Goal: Information Seeking & Learning: Check status

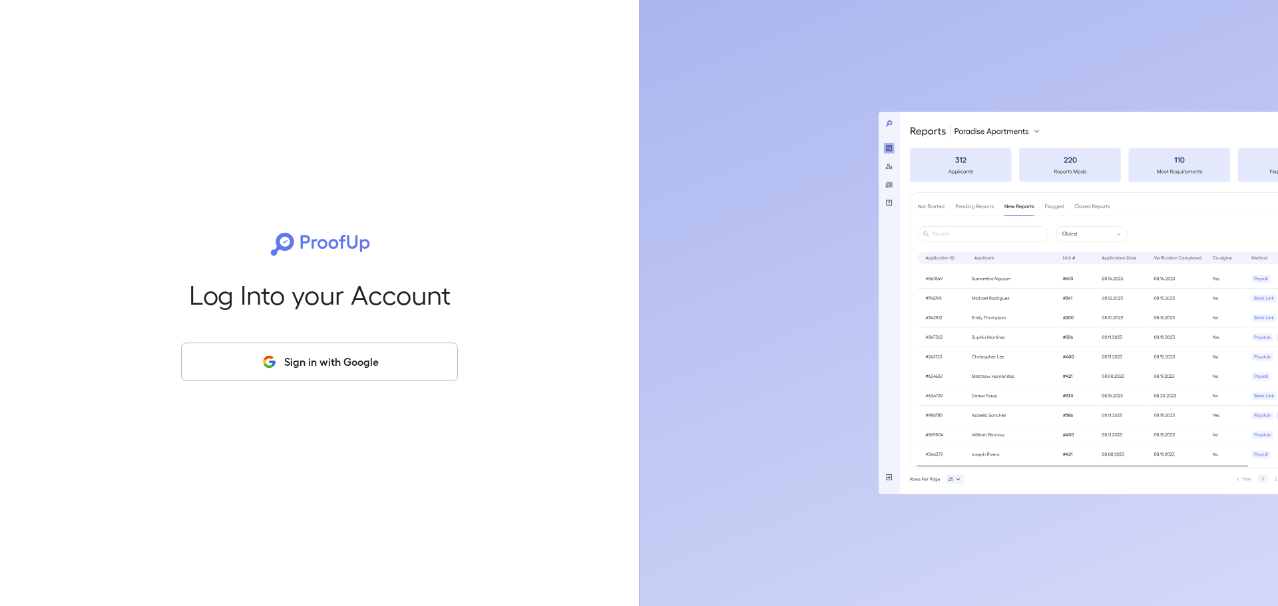
click at [337, 367] on button "Sign in with Google" at bounding box center [319, 362] width 277 height 39
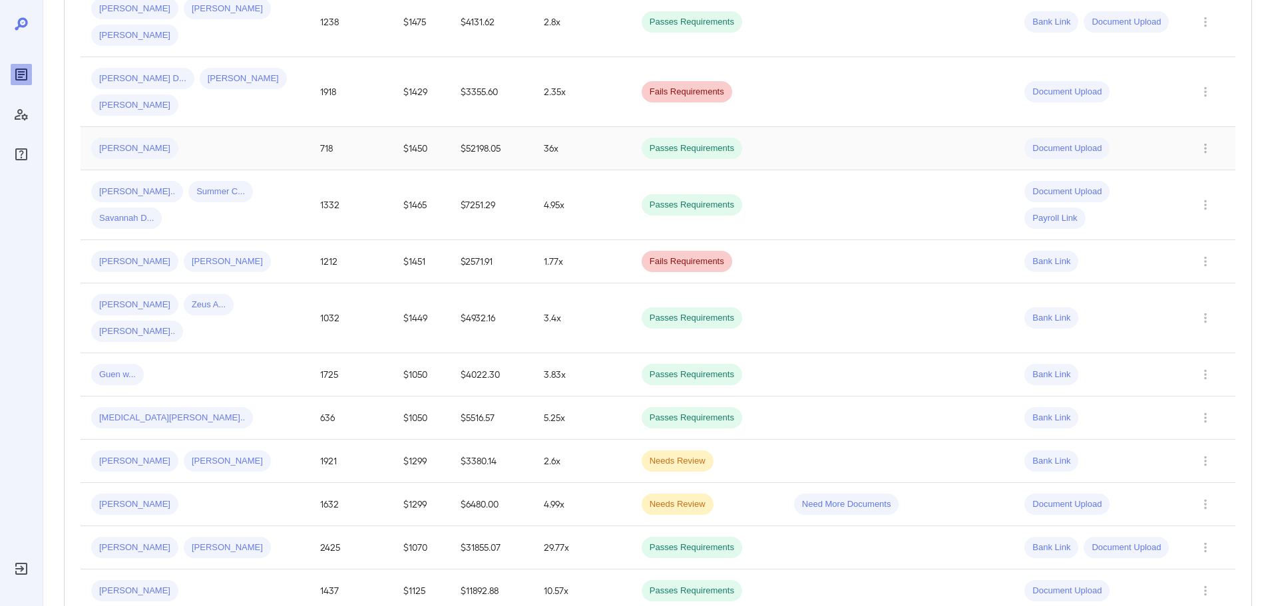
scroll to position [399, 0]
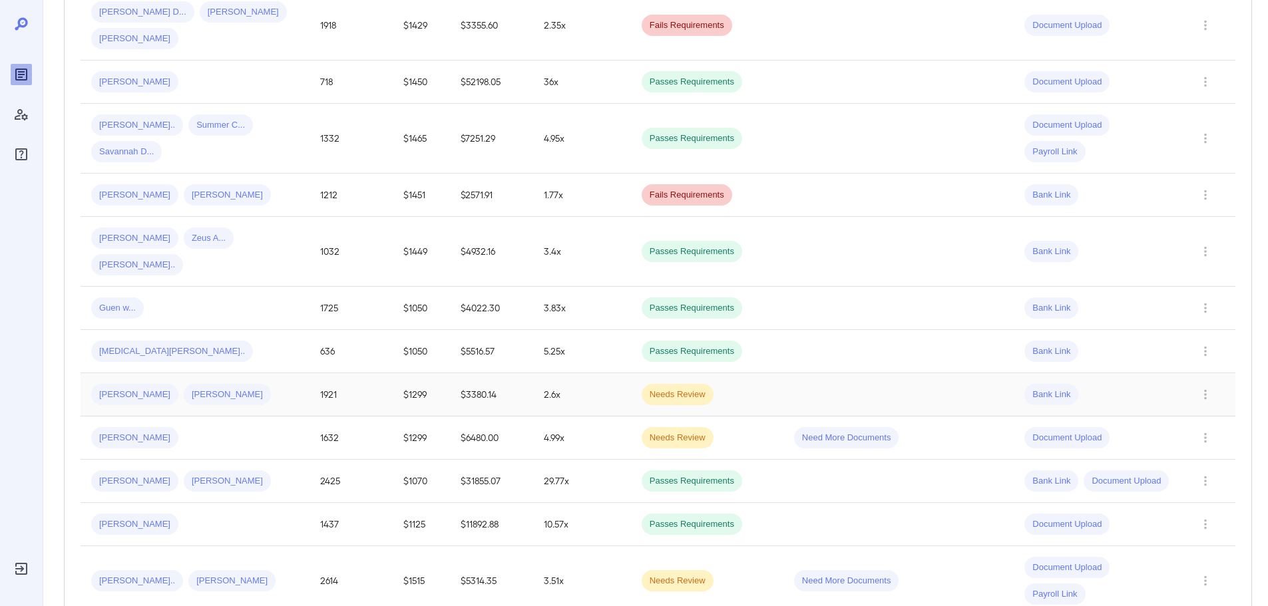
click at [247, 384] on div "Durrell J... DURRELL J..." at bounding box center [195, 394] width 208 height 21
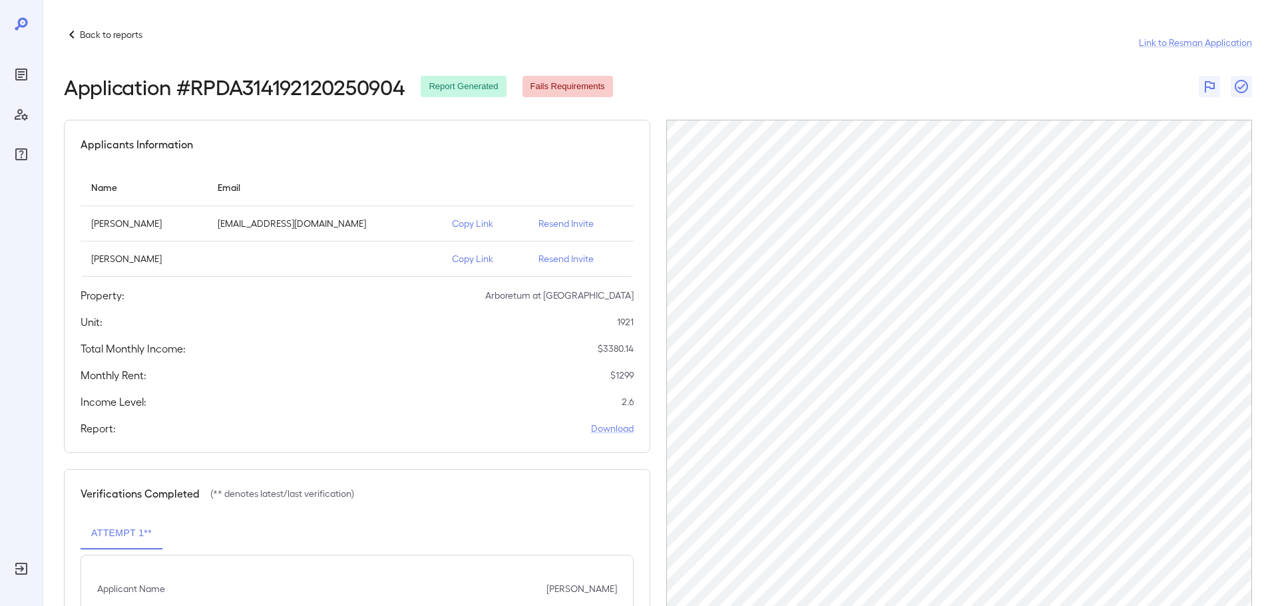
click at [112, 40] on p "Back to reports" at bounding box center [111, 34] width 63 height 13
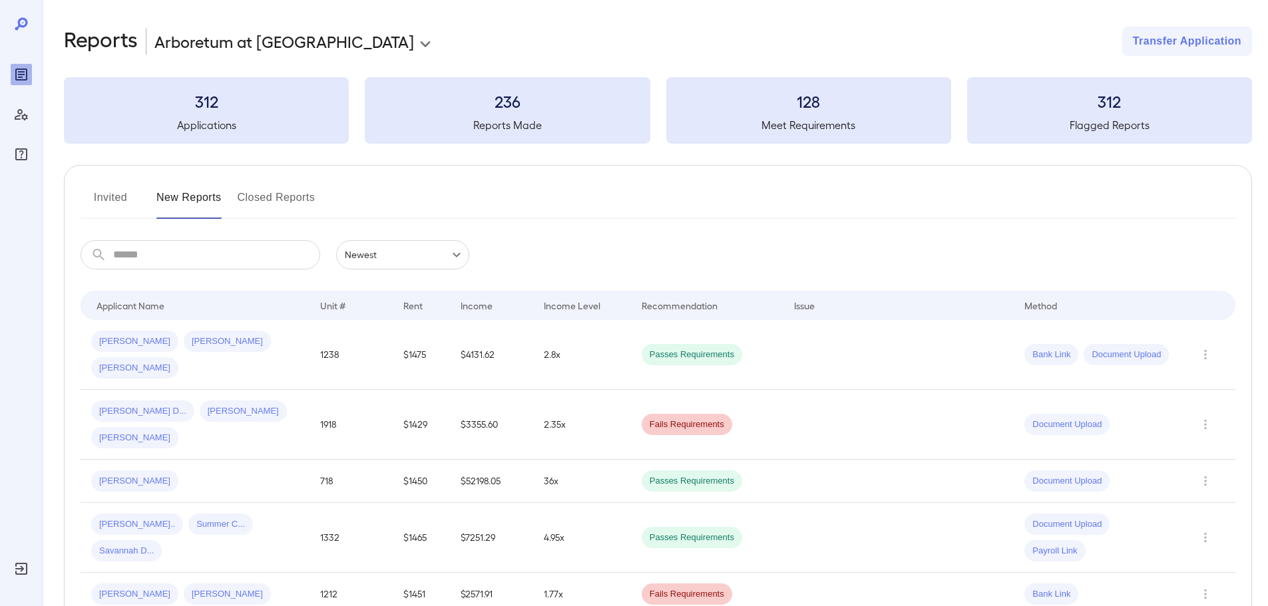
click at [190, 248] on input "text" at bounding box center [216, 254] width 207 height 29
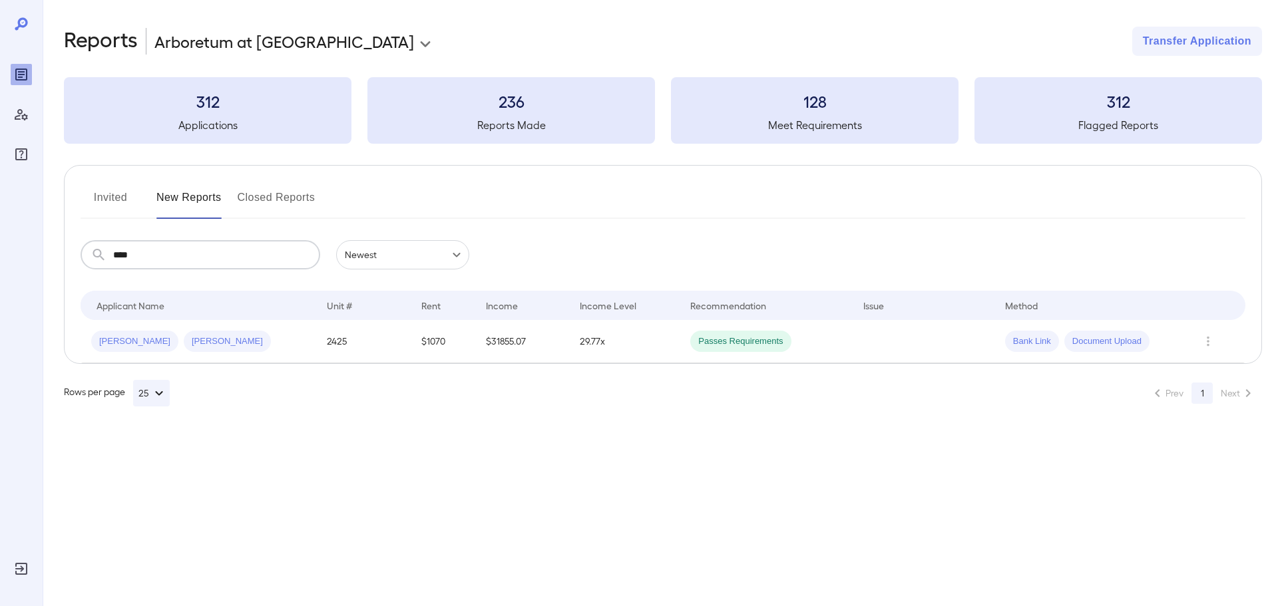
type input "****"
click at [305, 346] on div "Michelle J... Karl L..." at bounding box center [198, 341] width 214 height 21
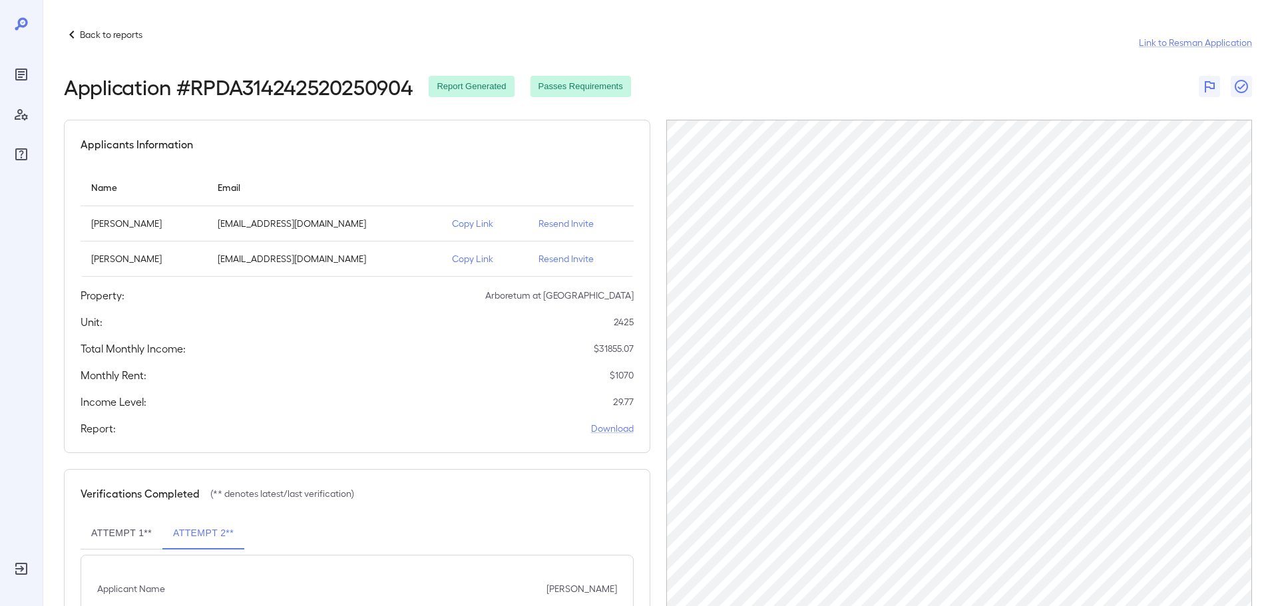
click at [519, 363] on div "Applicants Information Name Email Michelle Janine Sayers michellesayers26@gmail…" at bounding box center [357, 286] width 586 height 333
